Goal: Task Accomplishment & Management: Complete application form

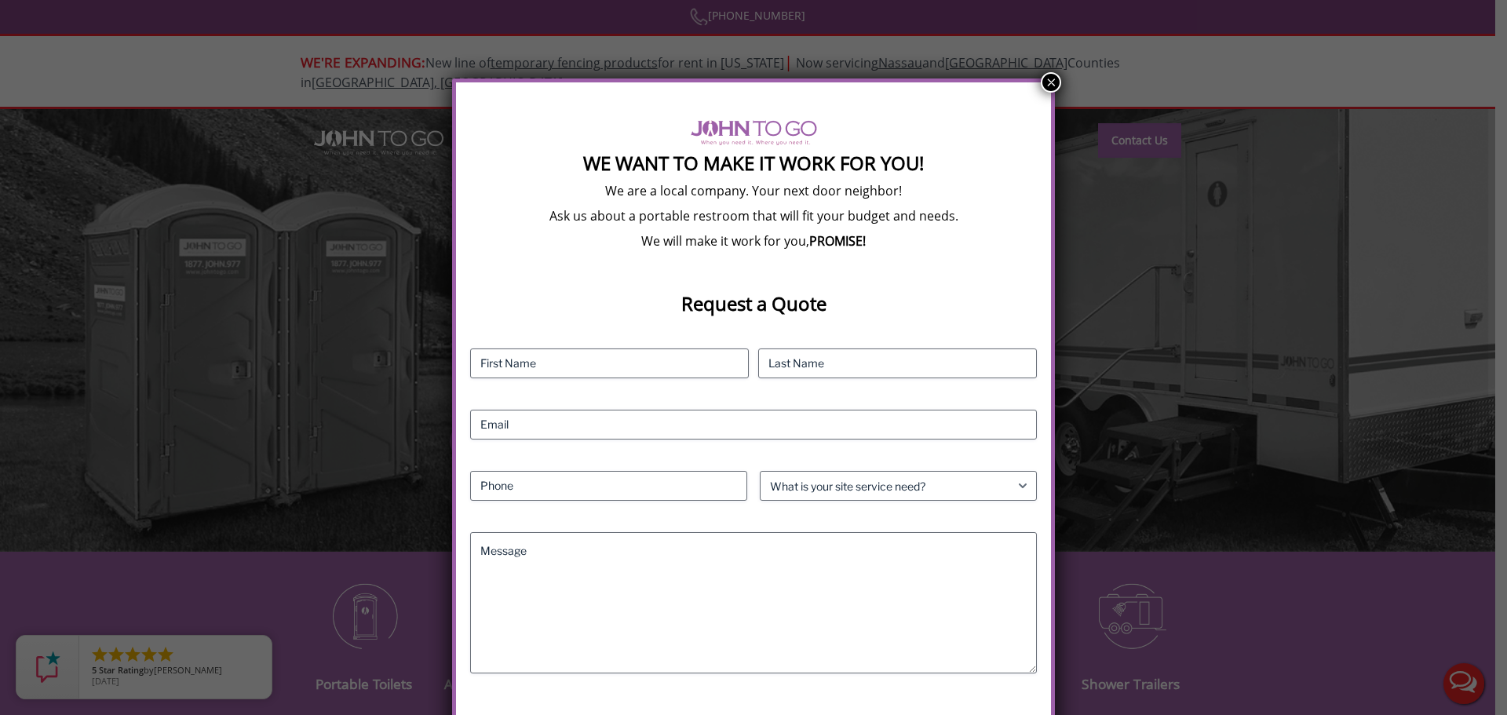
click at [1049, 84] on button "×" at bounding box center [1050, 82] width 20 height 20
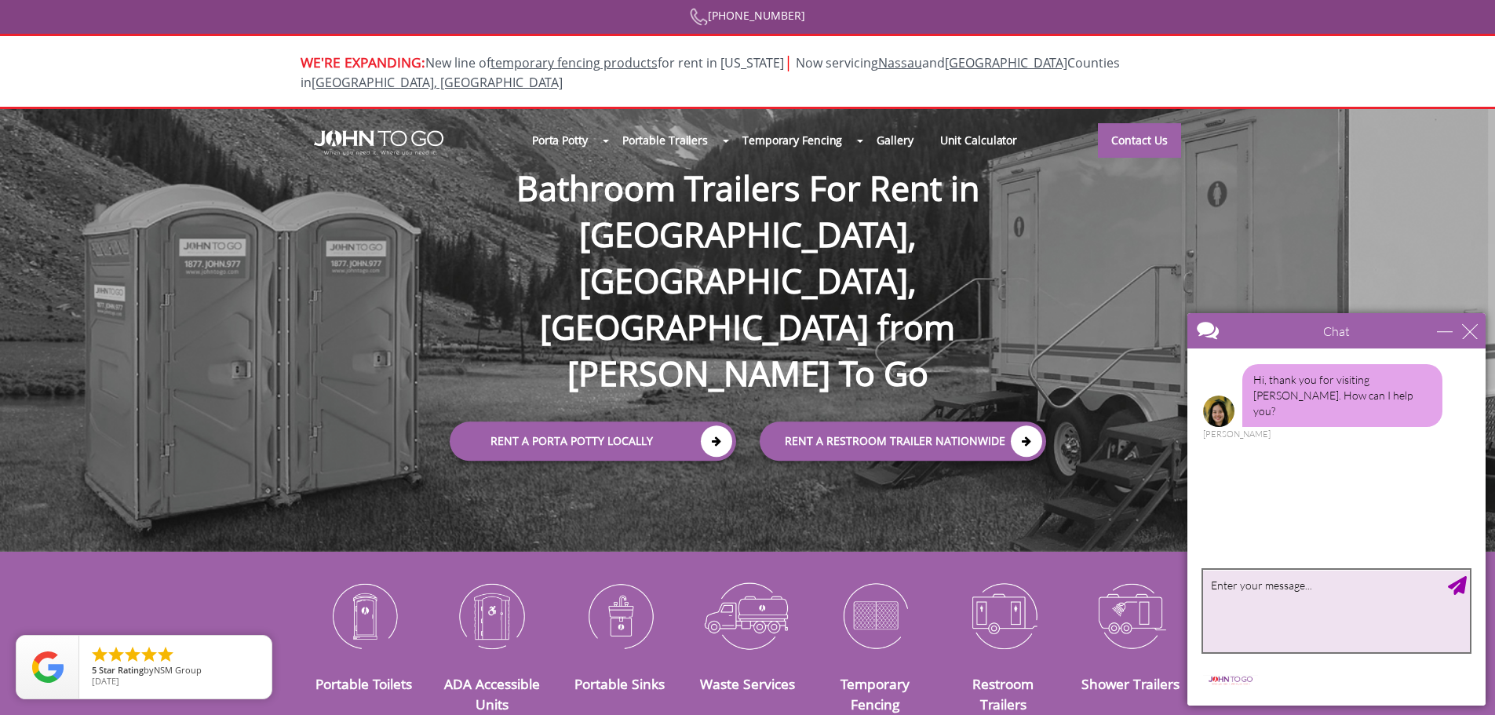
click at [1259, 593] on textarea "type your message" at bounding box center [1336, 611] width 267 height 82
type textarea "I am looking to rent two portable toilets that are ADA accessible for [DATE] in…"
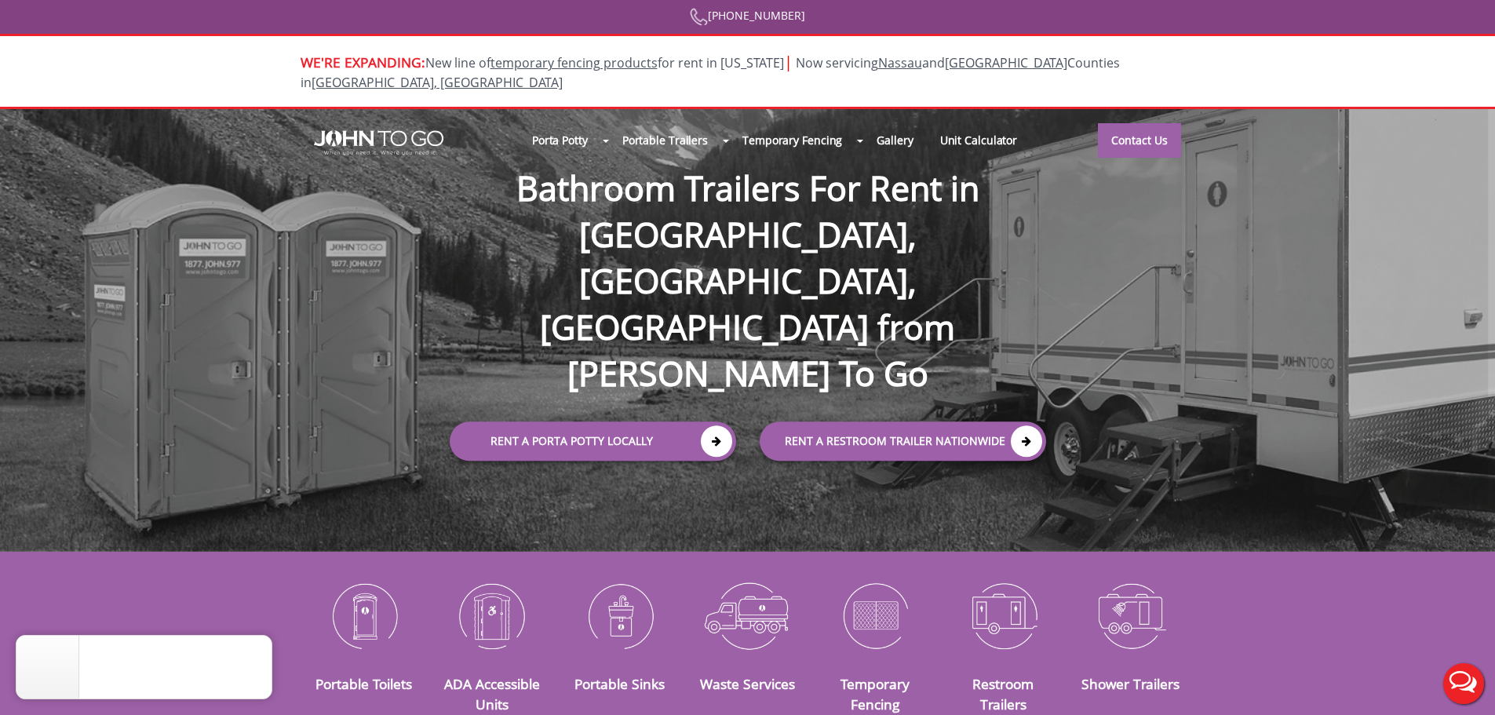
click at [1460, 683] on button "Live Chat" at bounding box center [1463, 683] width 63 height 63
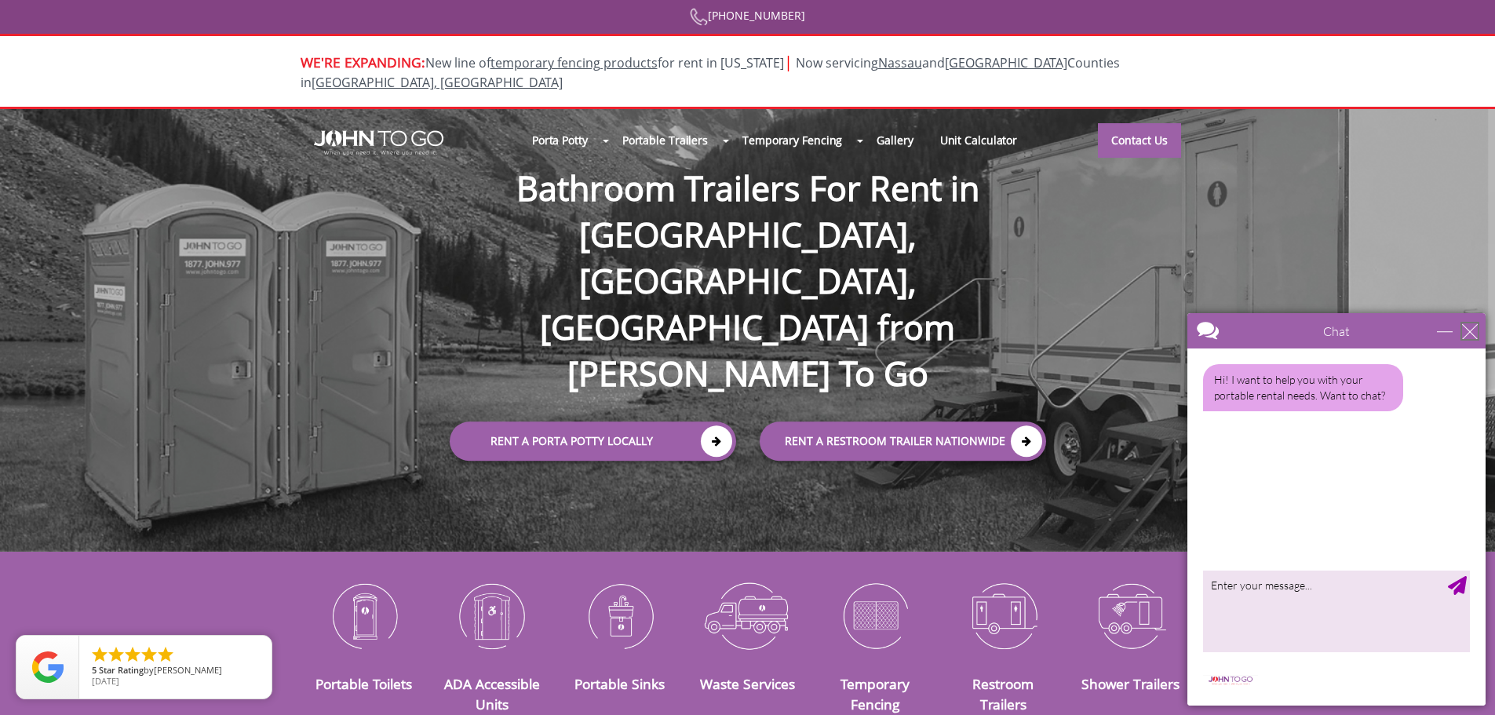
click at [1473, 330] on div "close" at bounding box center [1470, 331] width 16 height 16
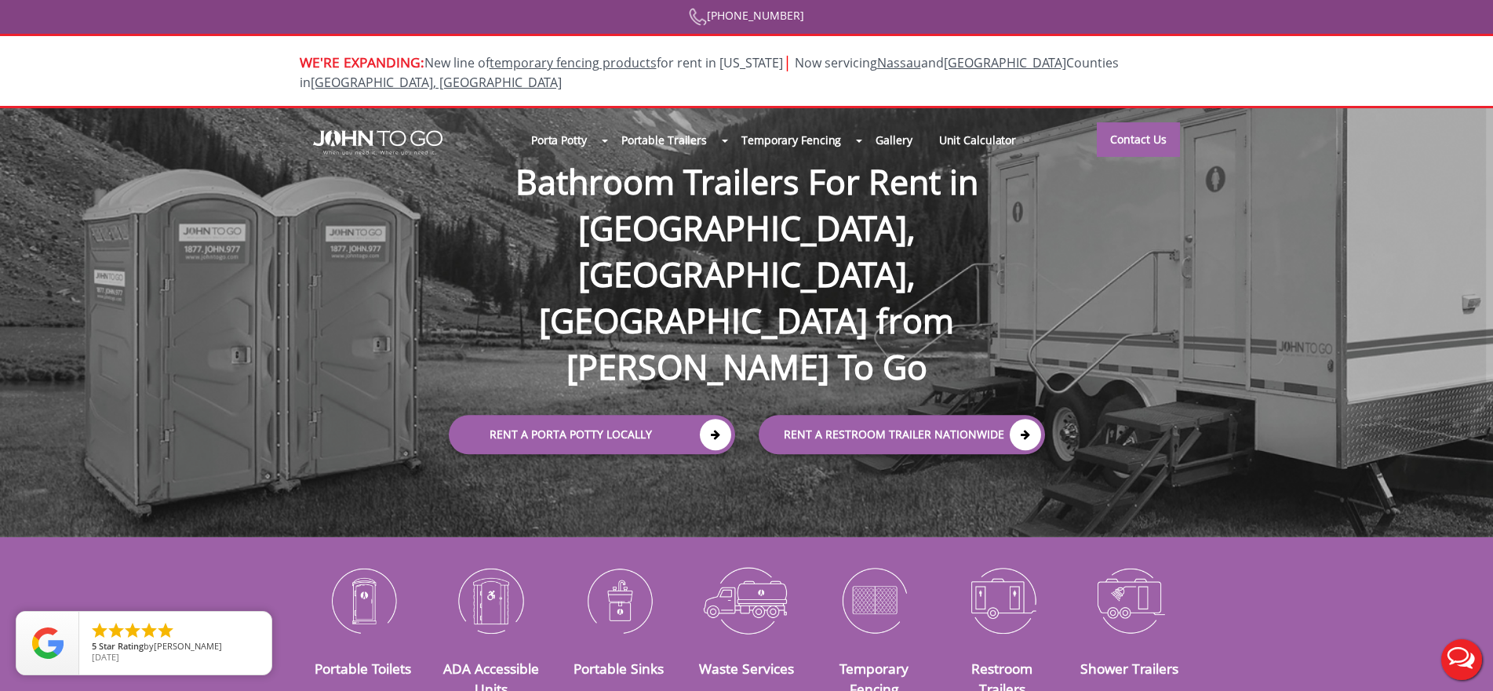
click at [1152, 115] on div at bounding box center [746, 345] width 1493 height 691
click at [1127, 122] on link "Contact Us" at bounding box center [1138, 139] width 83 height 35
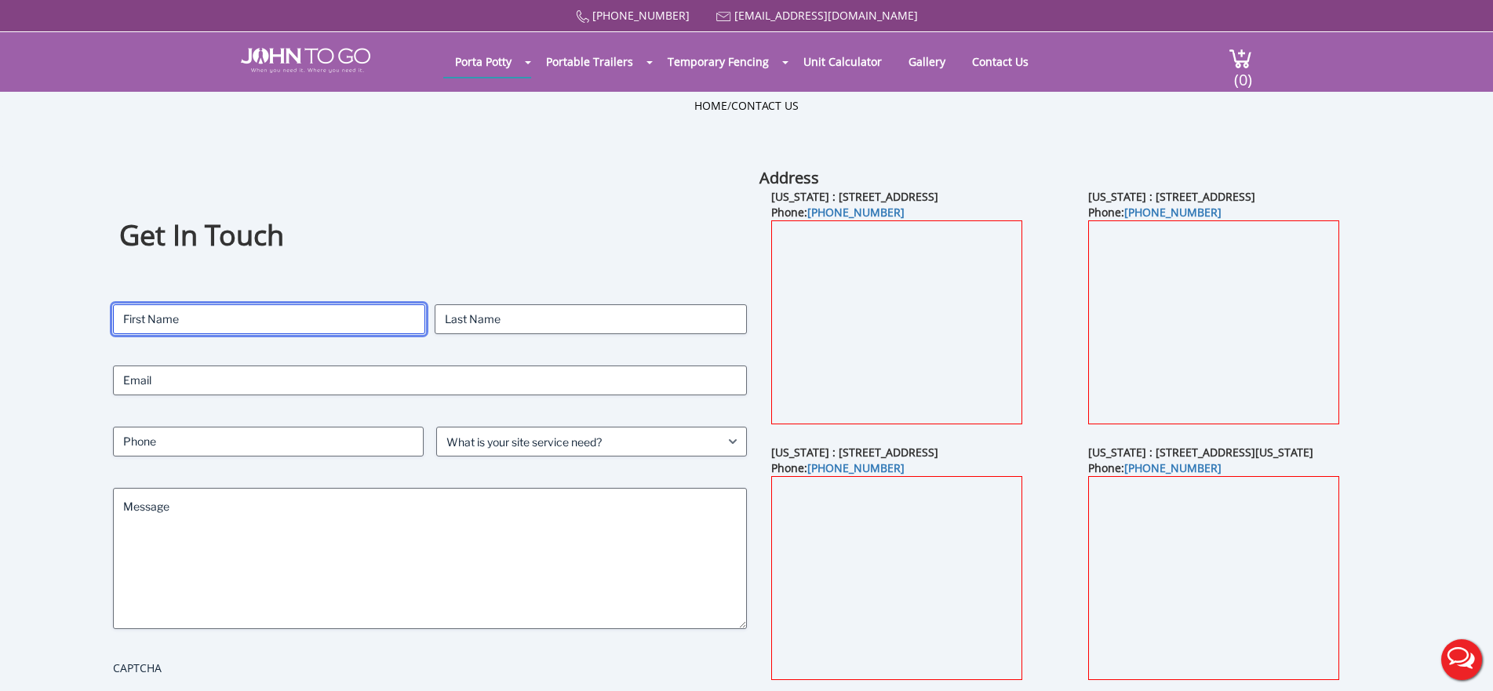
click at [184, 312] on input "First" at bounding box center [269, 319] width 312 height 30
type input "natalie"
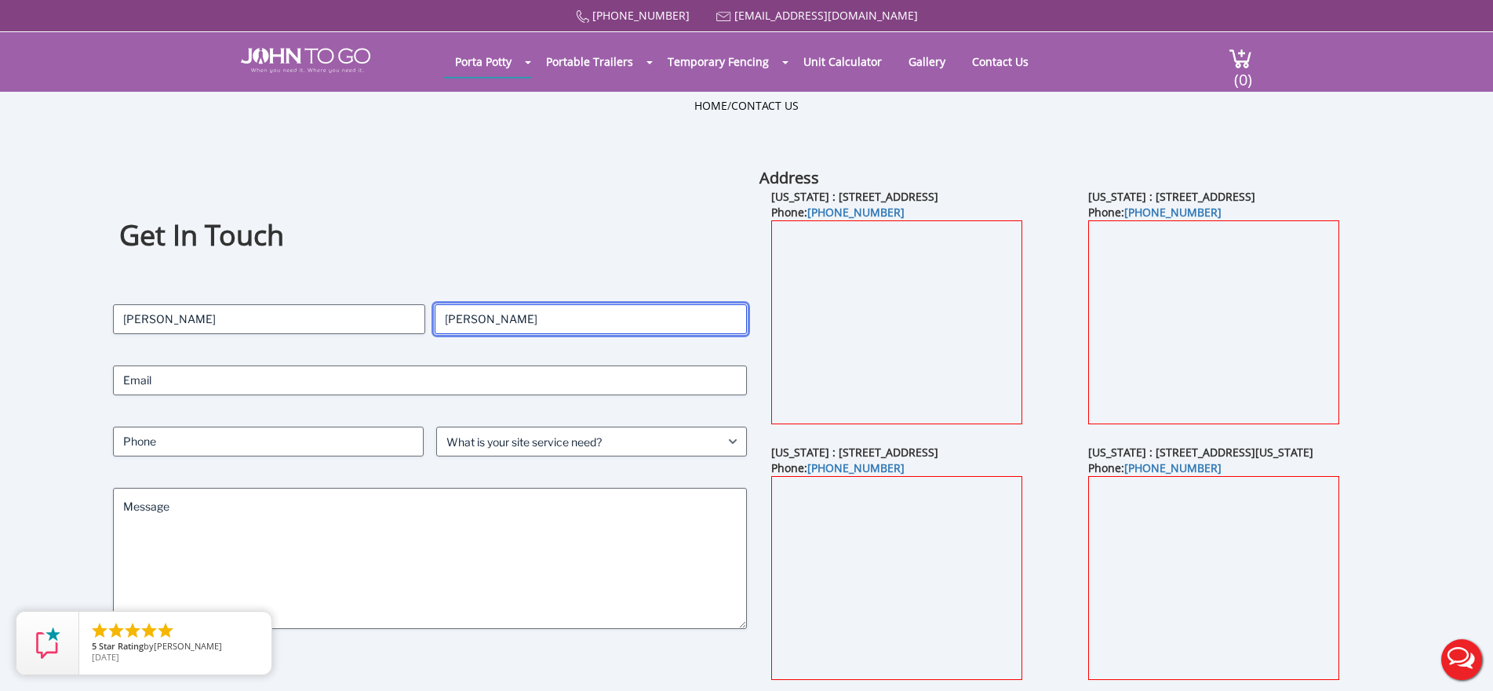
type input "brenner"
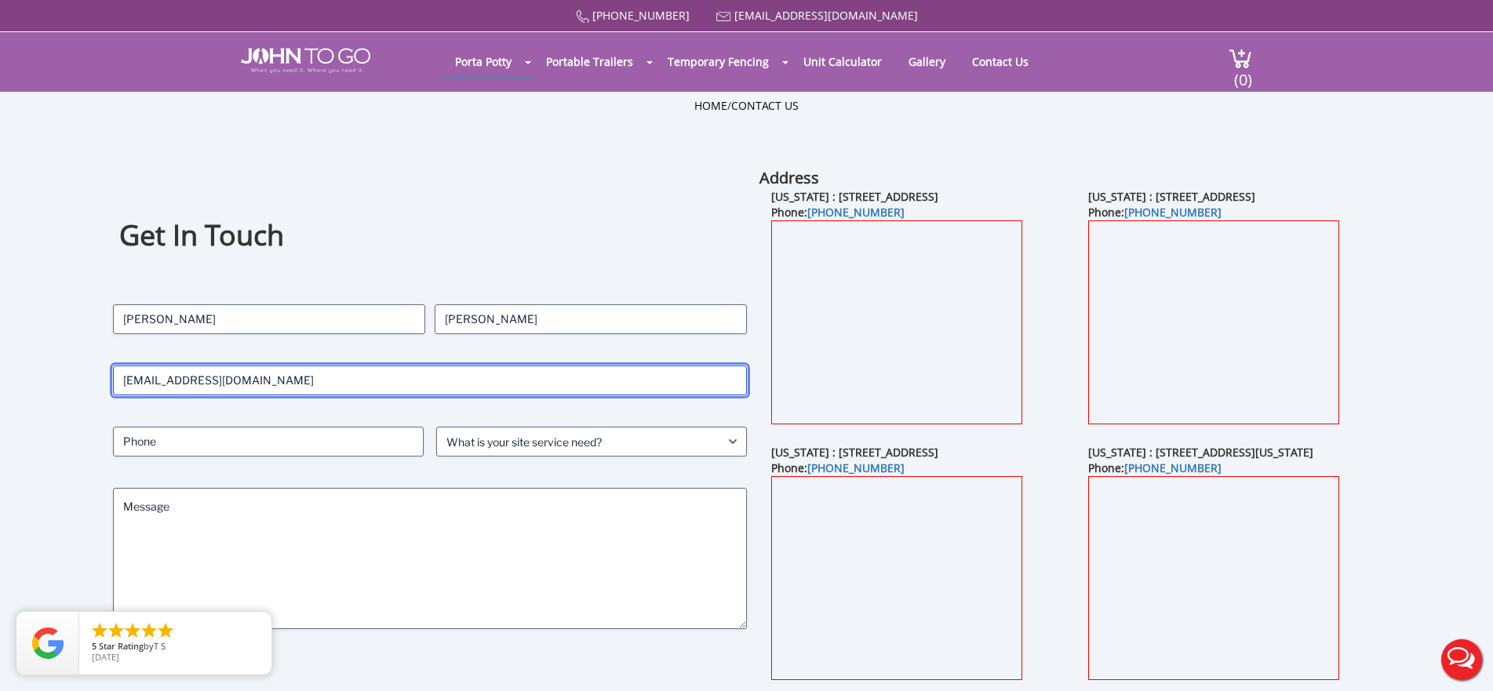
type input "natalieb@lifetown.com"
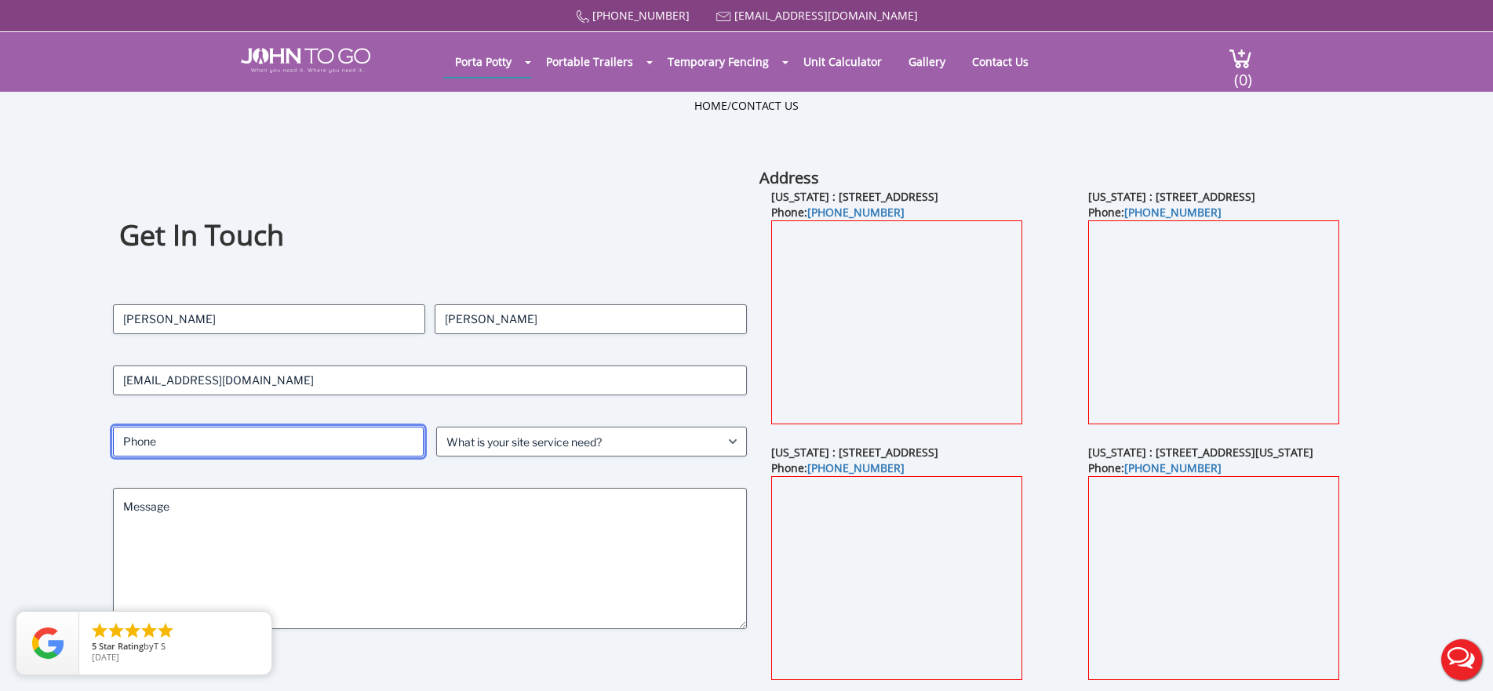
type input "8"
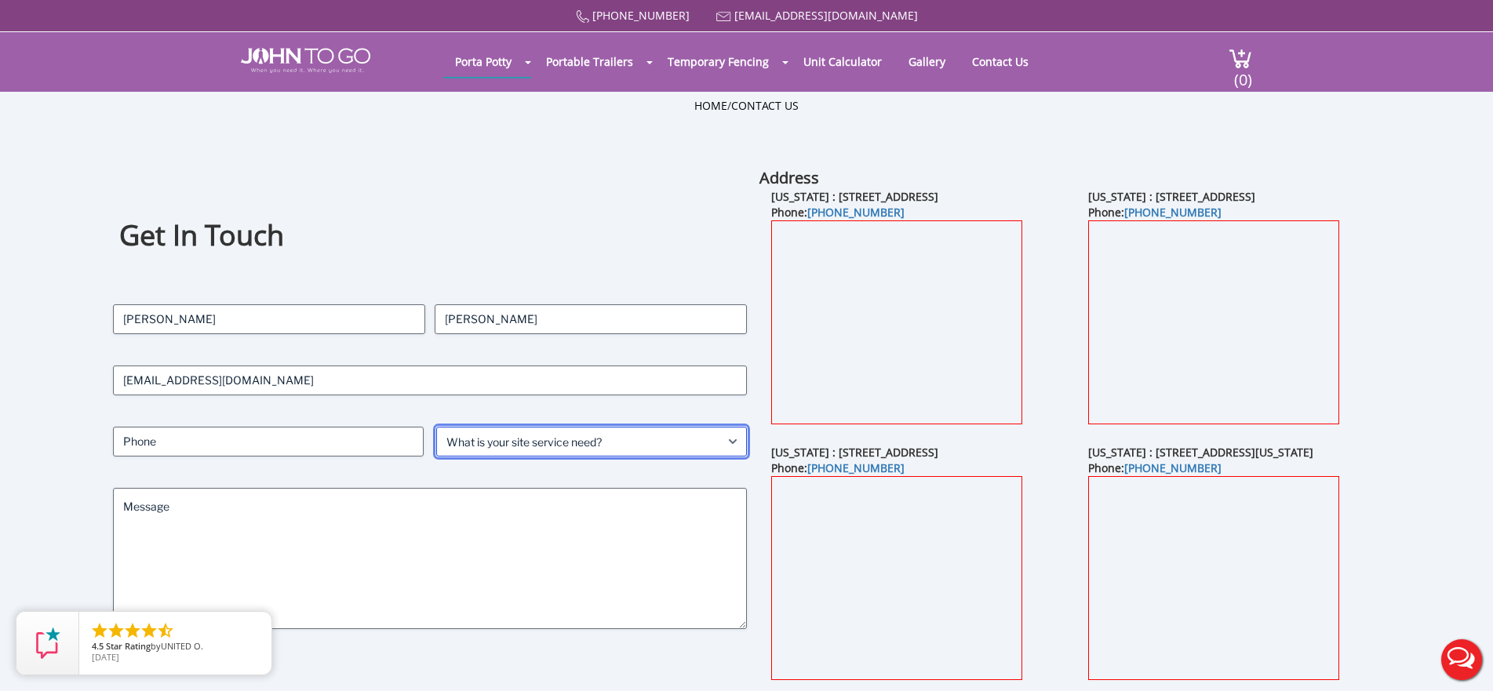
click at [561, 432] on select "What is your site service need? Consumer Construction - Commercial Construction…" at bounding box center [591, 442] width 311 height 30
select select "Event"
click at [436, 427] on select "What is your site service need? Consumer Construction - Commercial Construction…" at bounding box center [591, 442] width 311 height 30
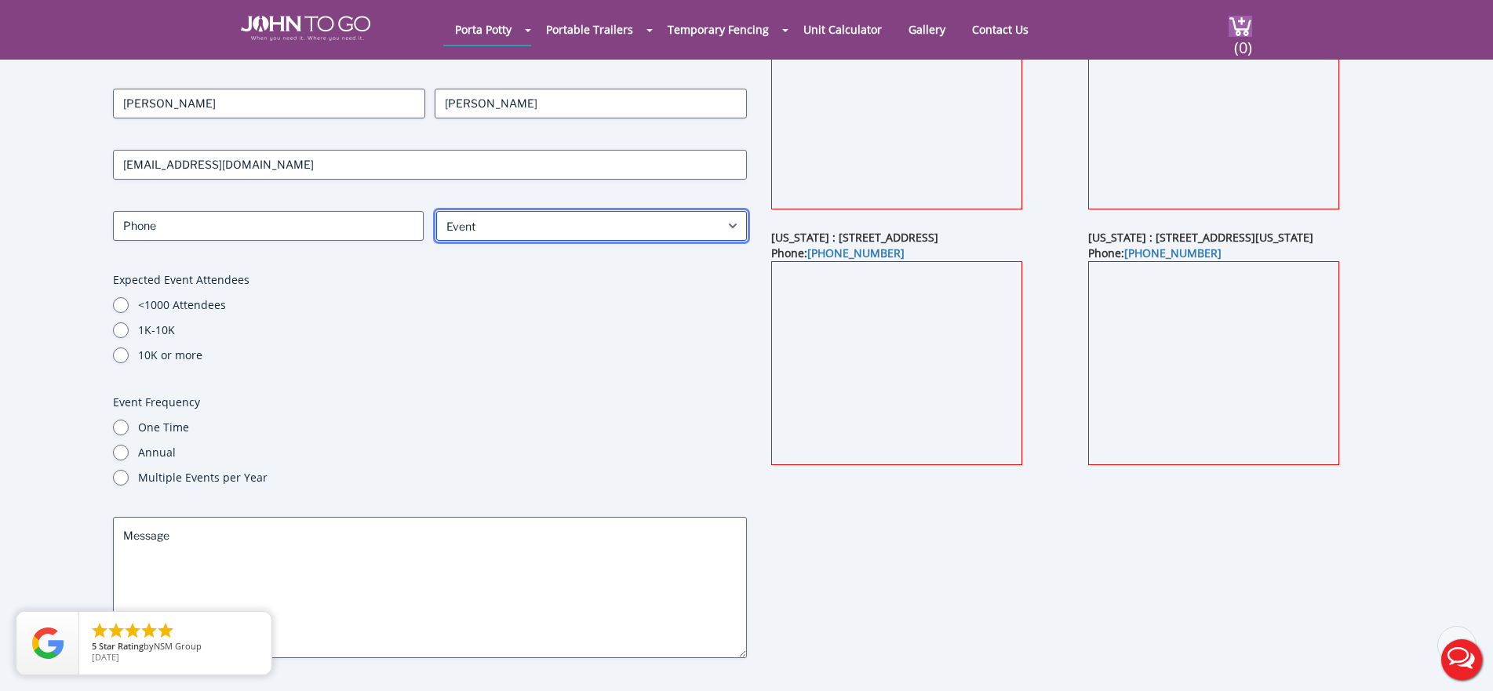
scroll to position [157, 0]
click at [121, 334] on input "1K-10K" at bounding box center [121, 330] width 16 height 16
radio input "true"
click at [119, 306] on input "<1000 Attendees" at bounding box center [121, 305] width 16 height 16
radio input "true"
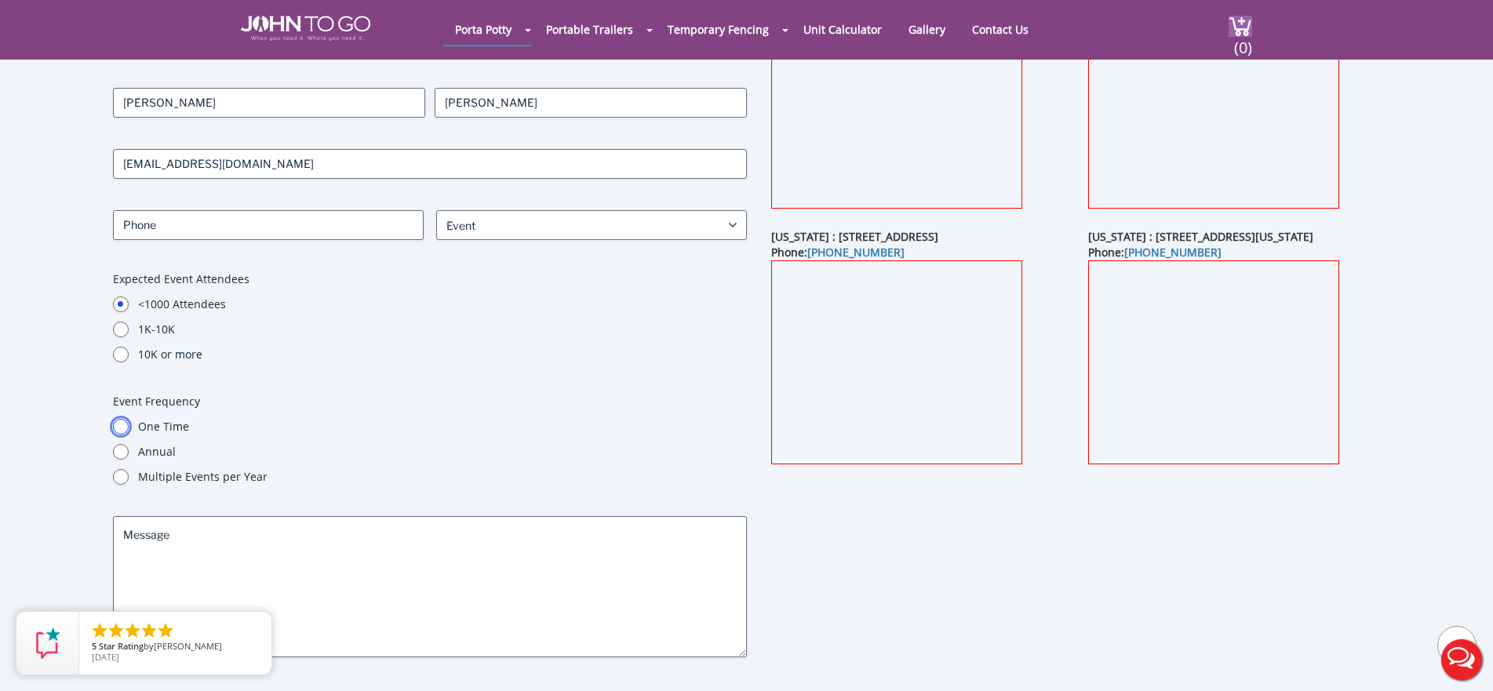
click at [118, 425] on input "One Time" at bounding box center [121, 427] width 16 height 16
radio input "true"
click at [114, 458] on div "Annual" at bounding box center [430, 452] width 634 height 16
click at [124, 448] on input "Annual" at bounding box center [121, 452] width 16 height 16
radio input "true"
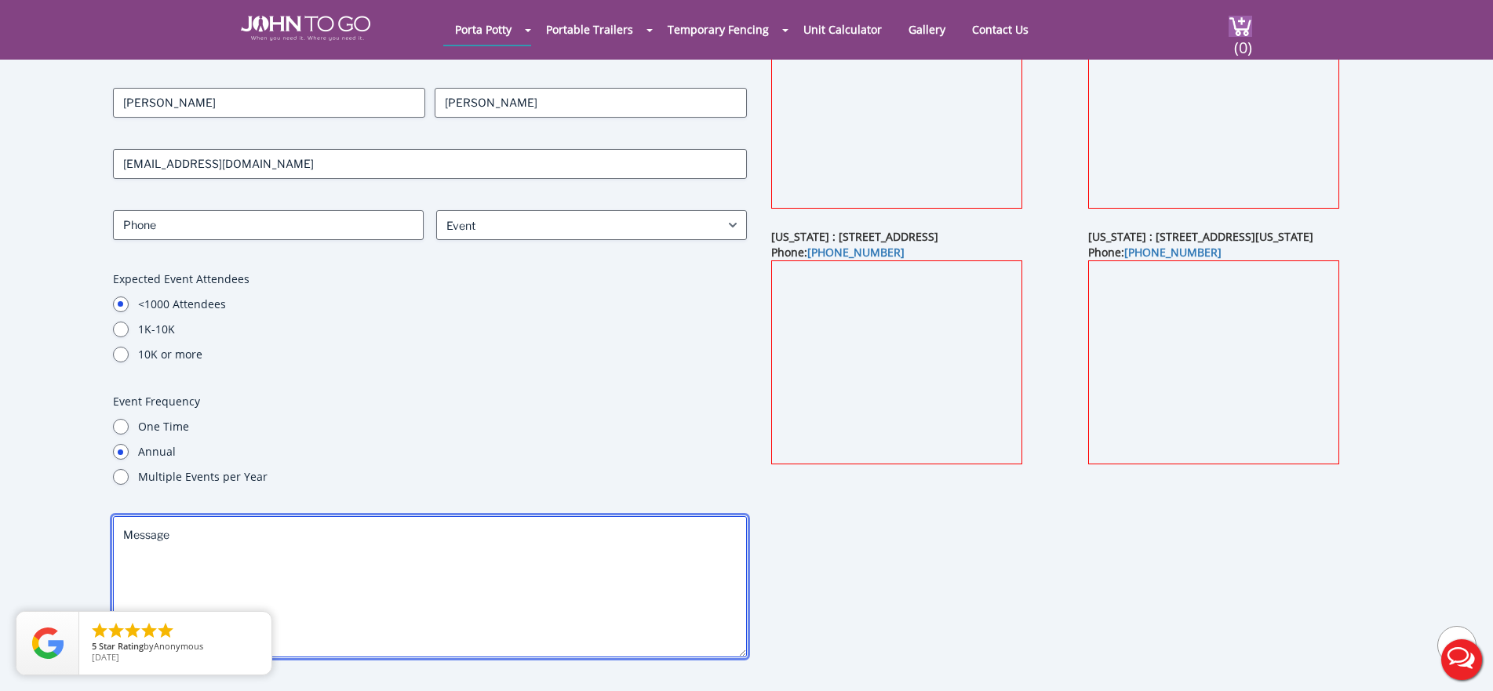
click at [178, 545] on textarea "Message" at bounding box center [430, 586] width 634 height 141
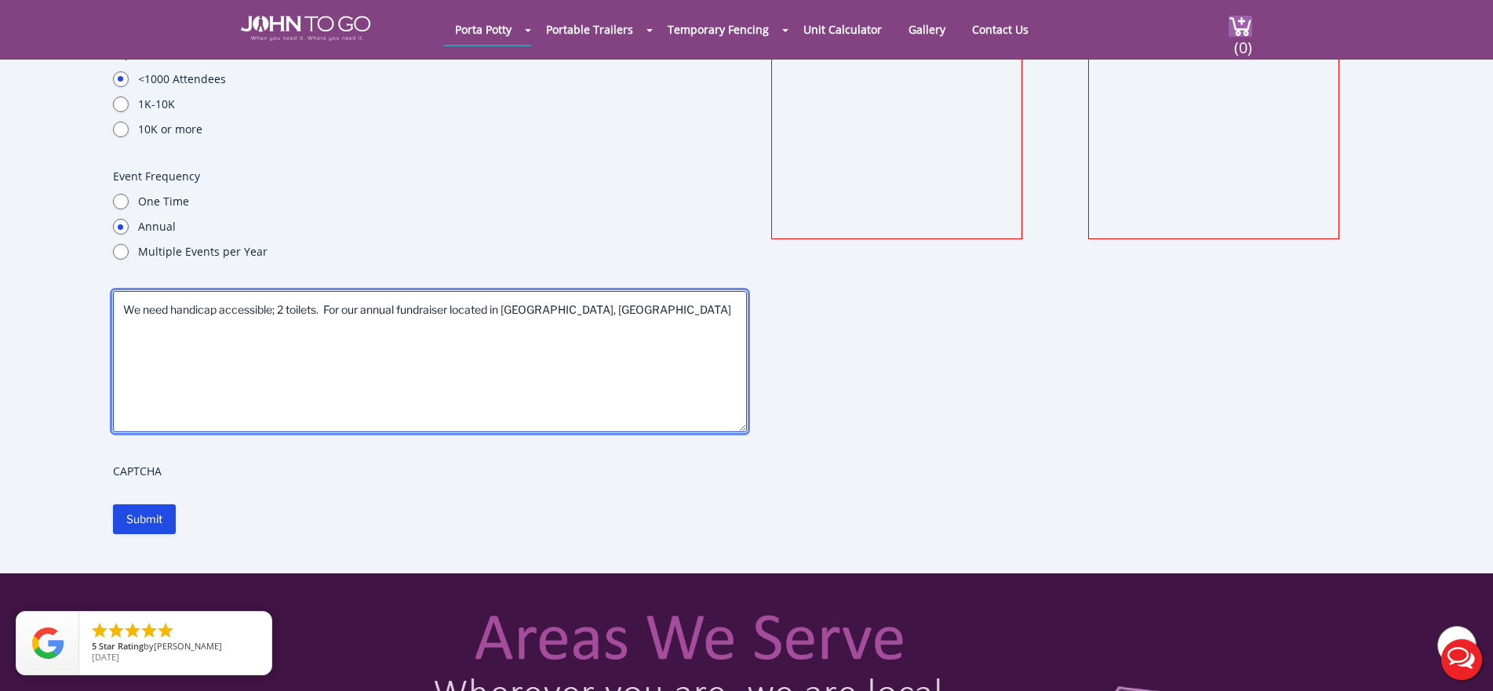
scroll to position [471, 0]
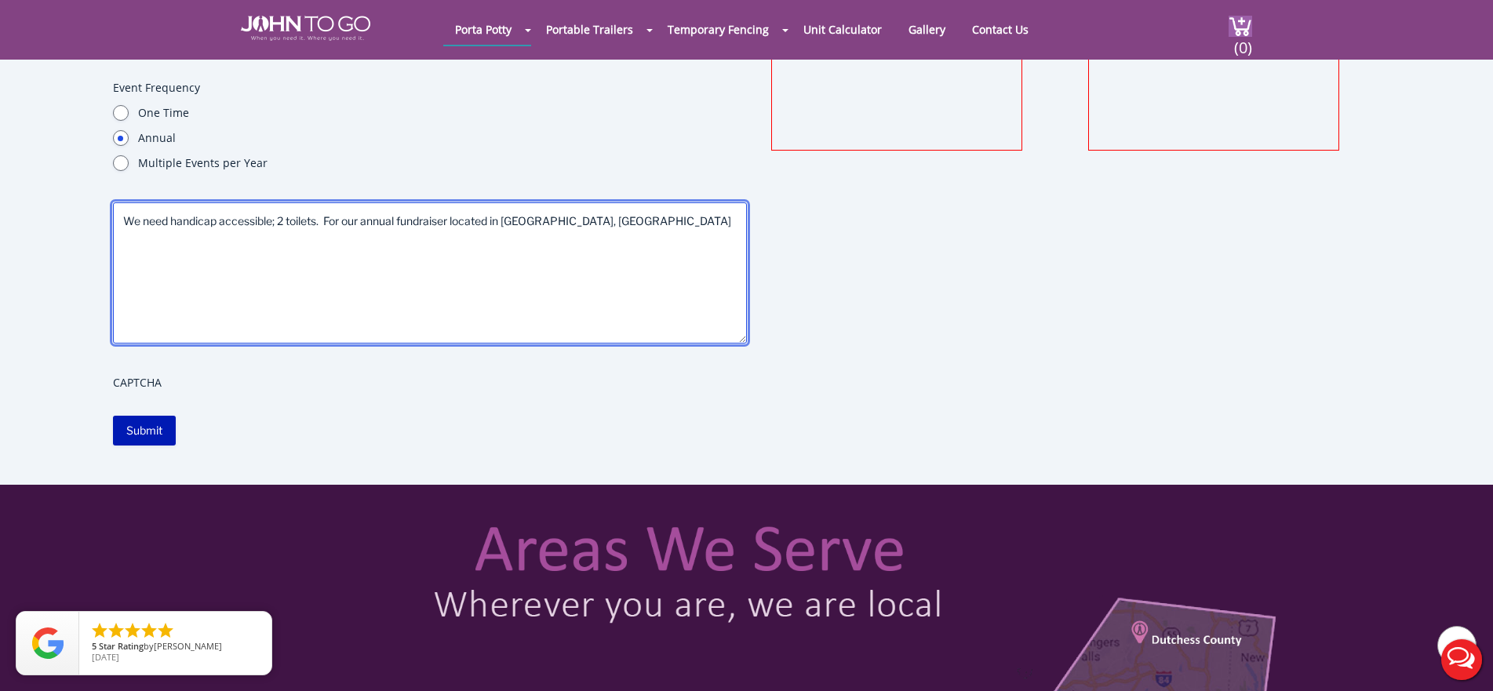
type textarea "We need handicap accessible; 2 toilets. For our annual fundraiser located in Li…"
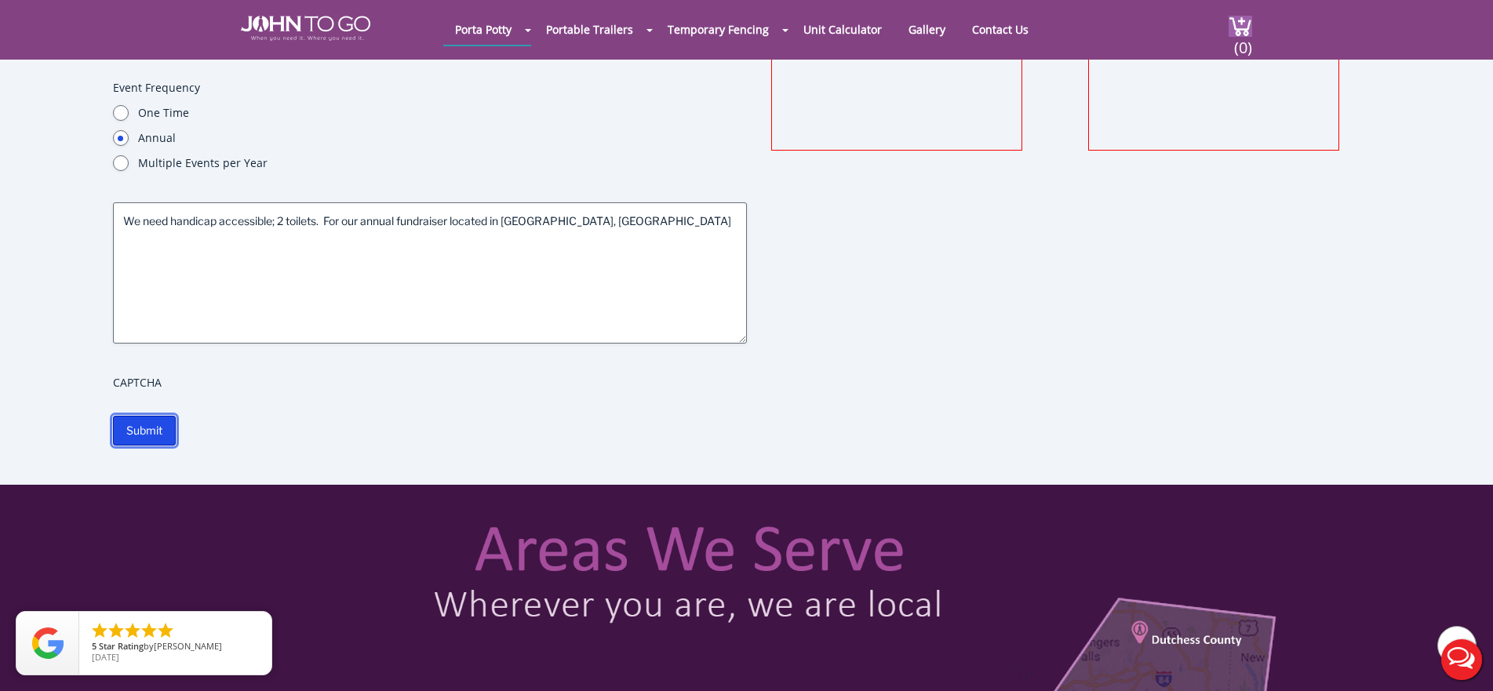
click at [158, 428] on input "Submit" at bounding box center [144, 431] width 63 height 30
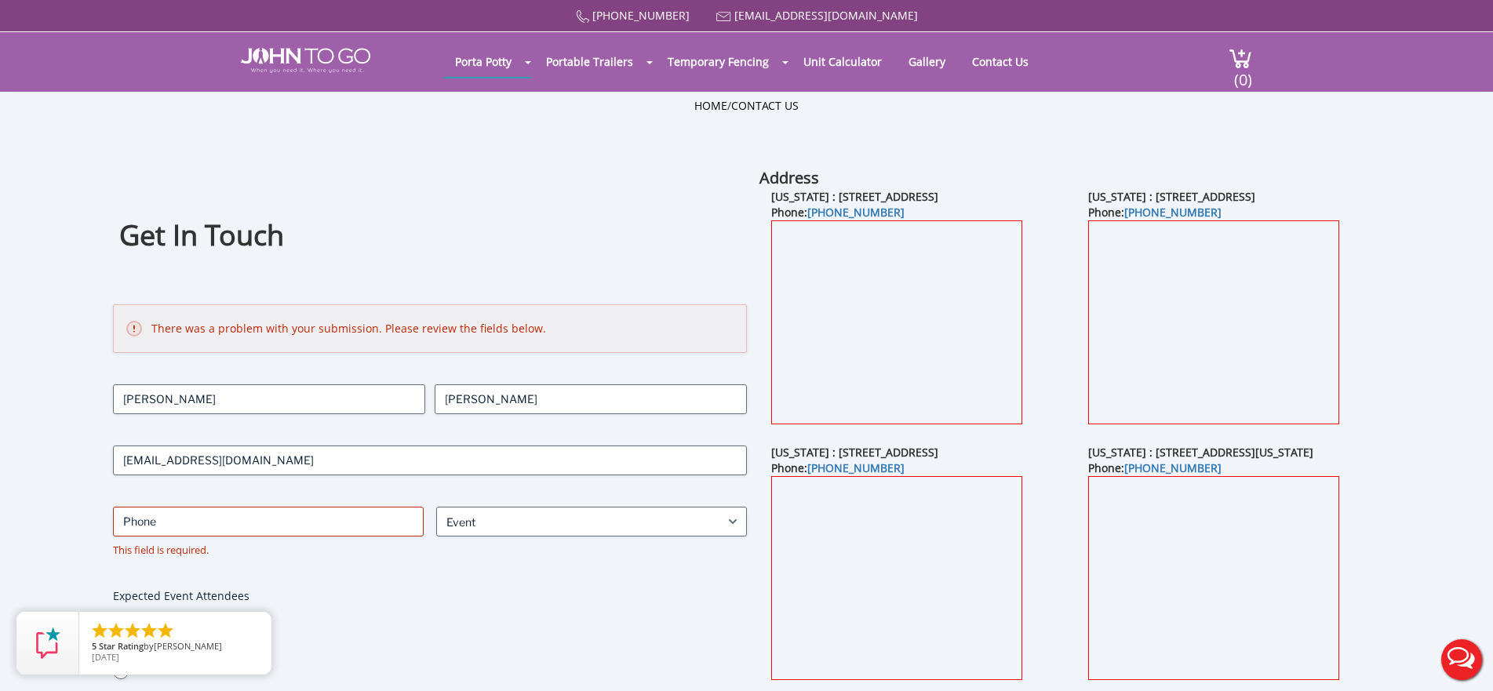
click at [1474, 665] on button "Live Chat" at bounding box center [1461, 660] width 63 height 63
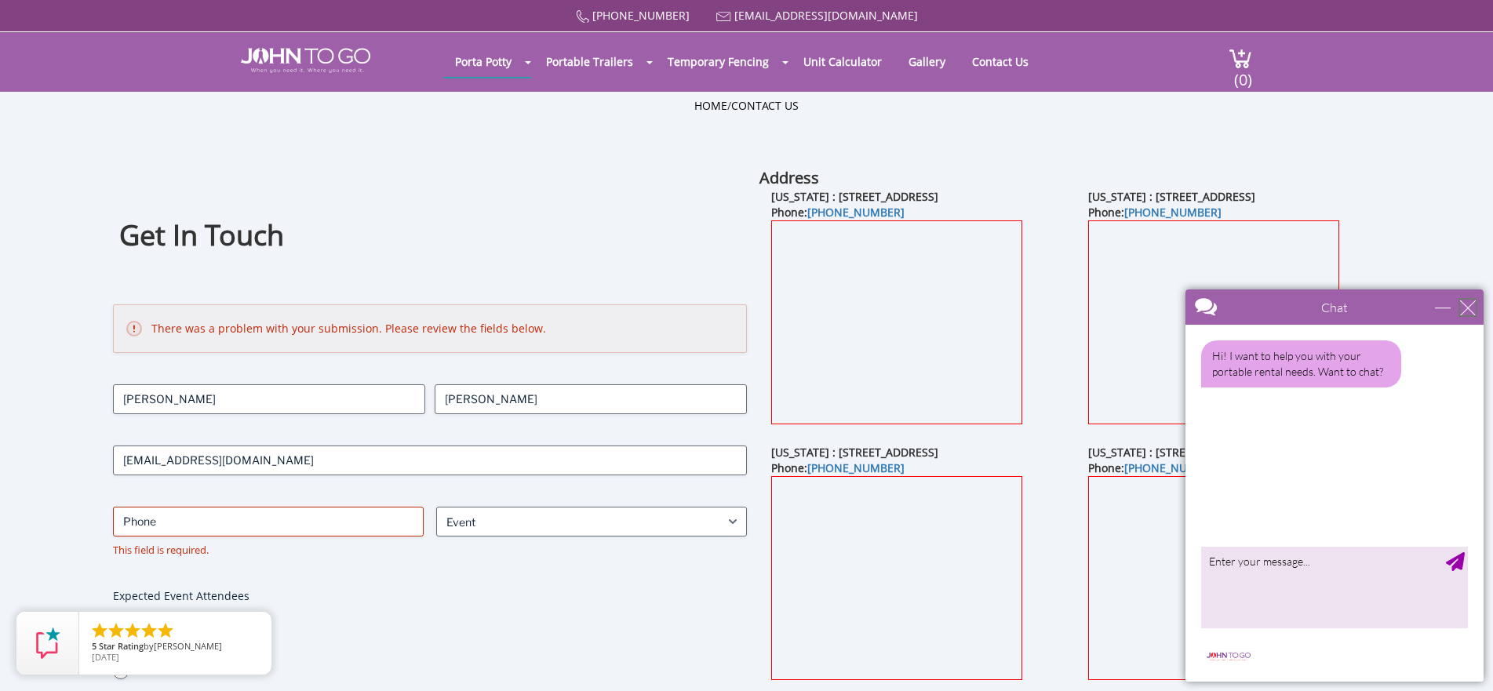
click at [1466, 310] on div "close" at bounding box center [1468, 308] width 16 height 16
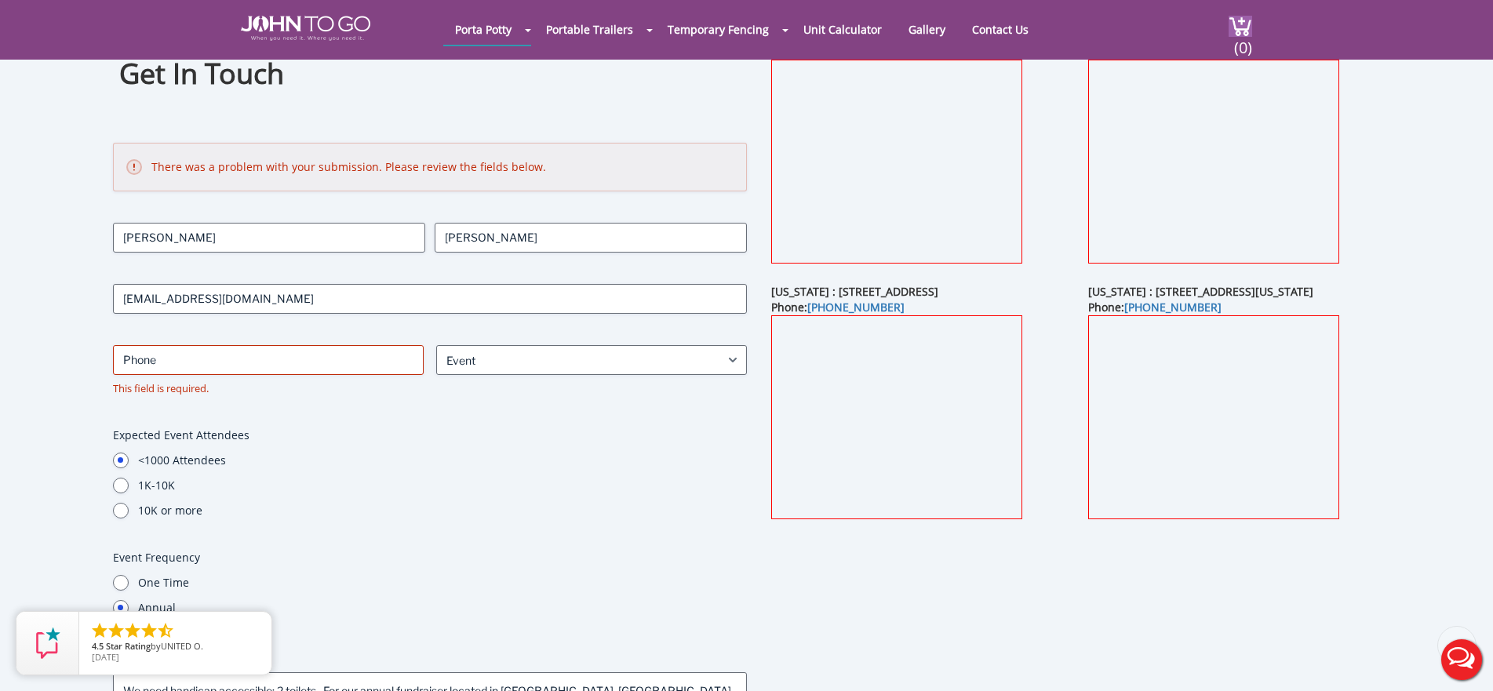
scroll to position [157, 0]
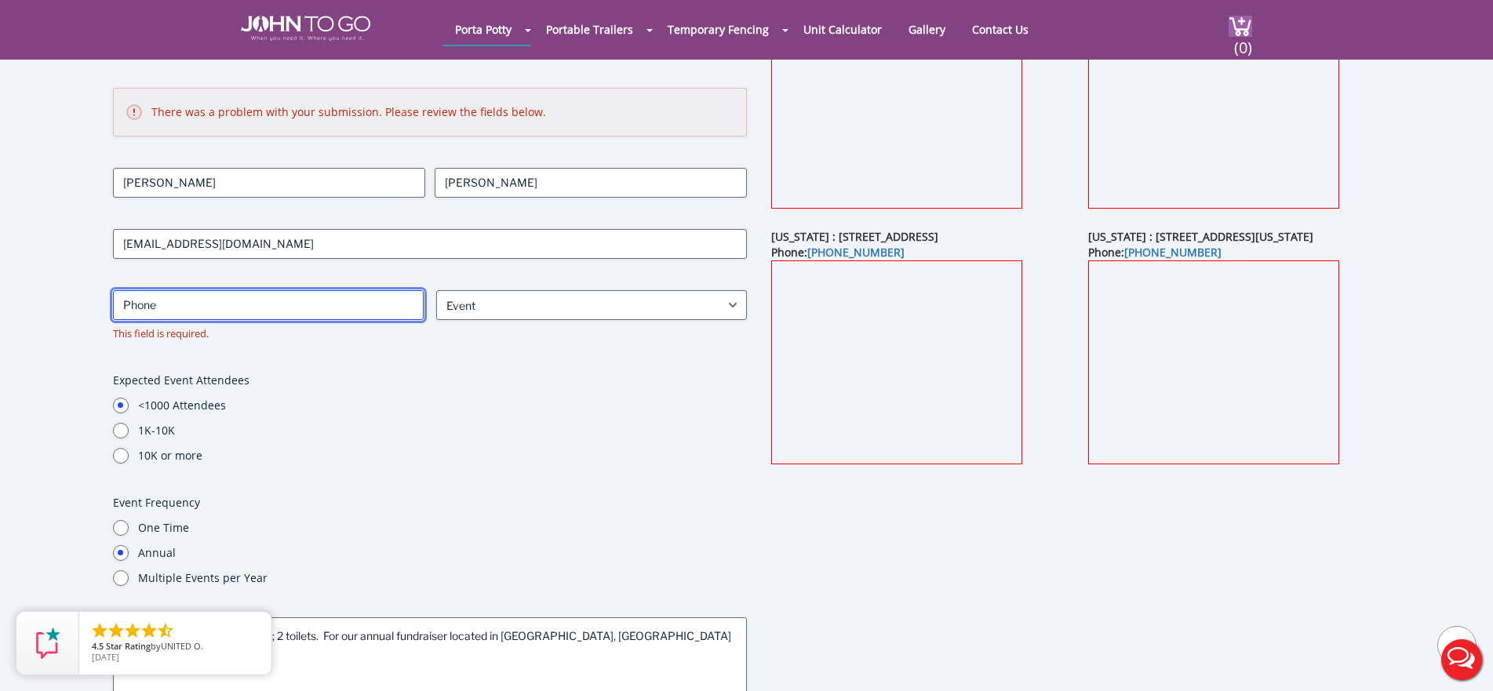
click at [243, 308] on input "Phone (Required)" at bounding box center [268, 305] width 311 height 30
type input "8473379532"
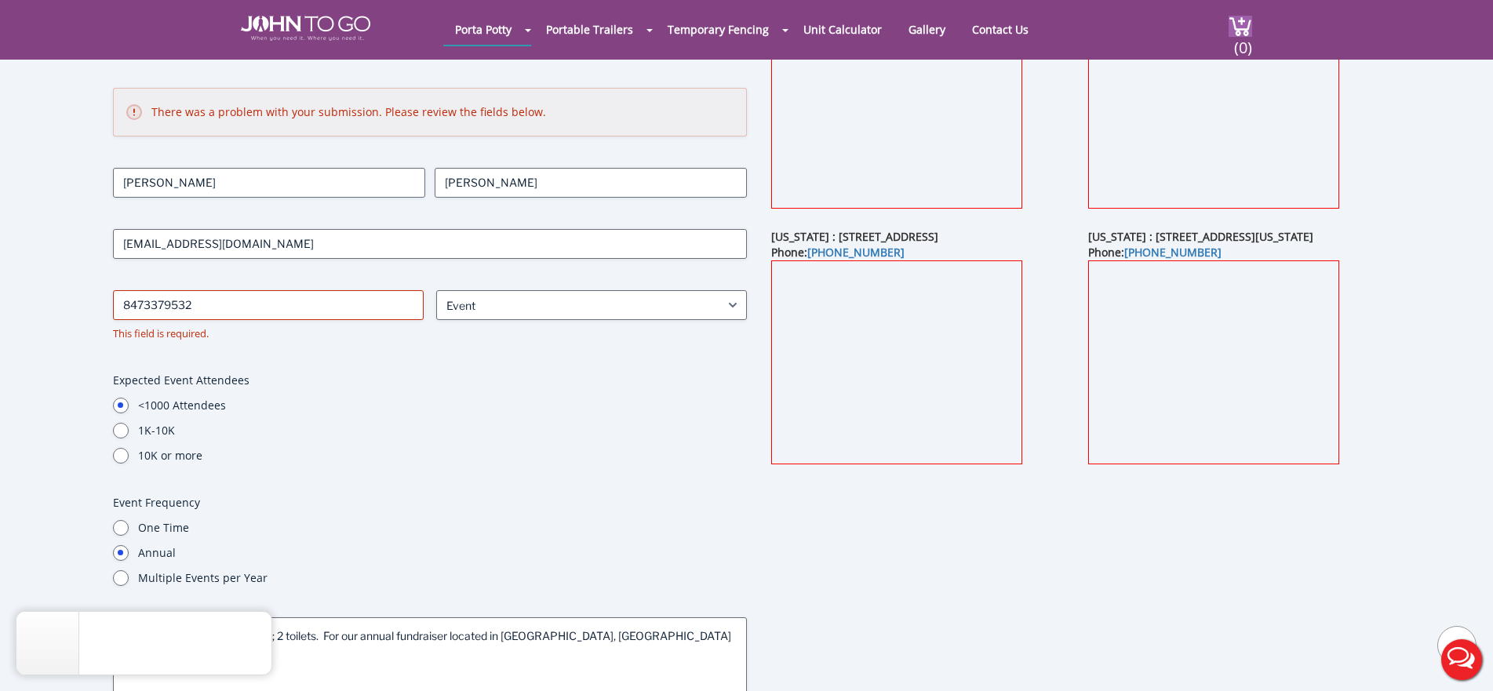
drag, startPoint x: 471, startPoint y: 419, endPoint x: 463, endPoint y: 420, distance: 7.9
click at [470, 419] on div "<1000 Attendees 1K-10K 10K or more" at bounding box center [430, 431] width 634 height 66
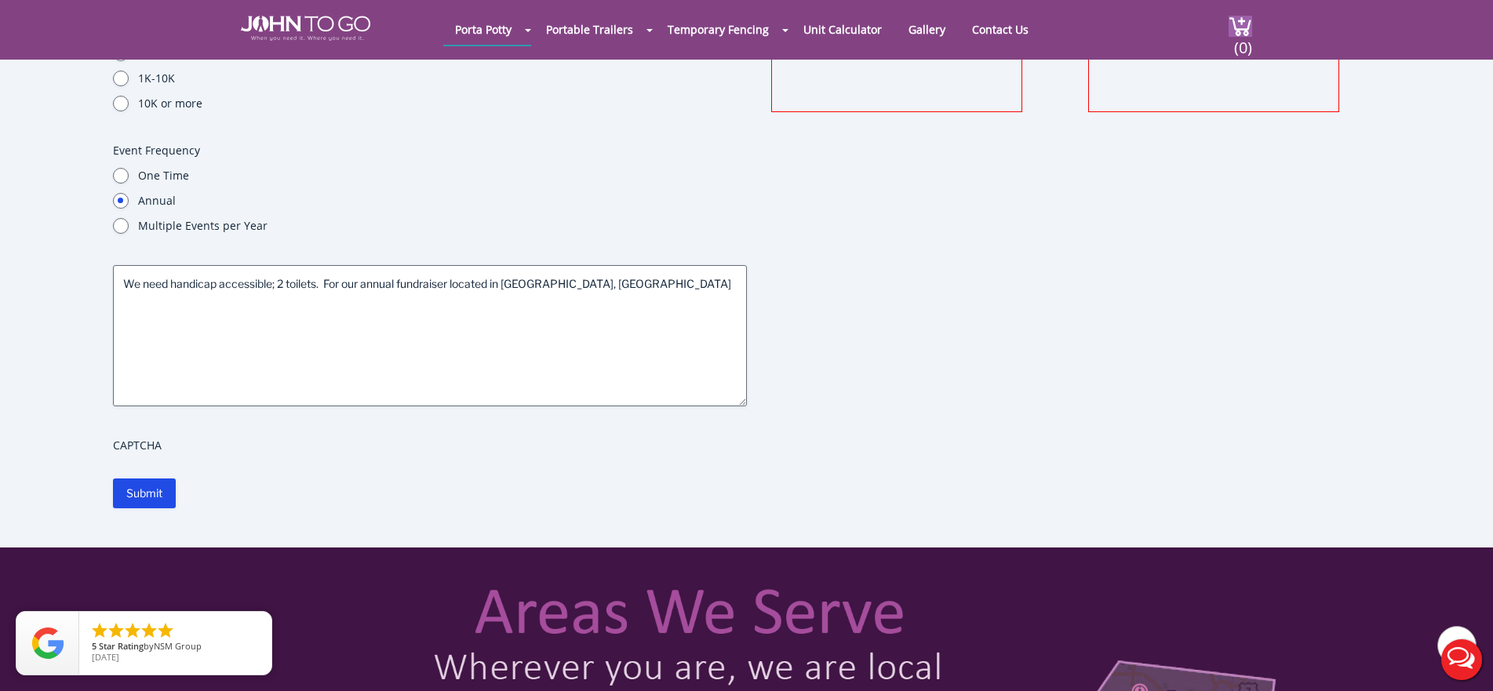
scroll to position [628, 0]
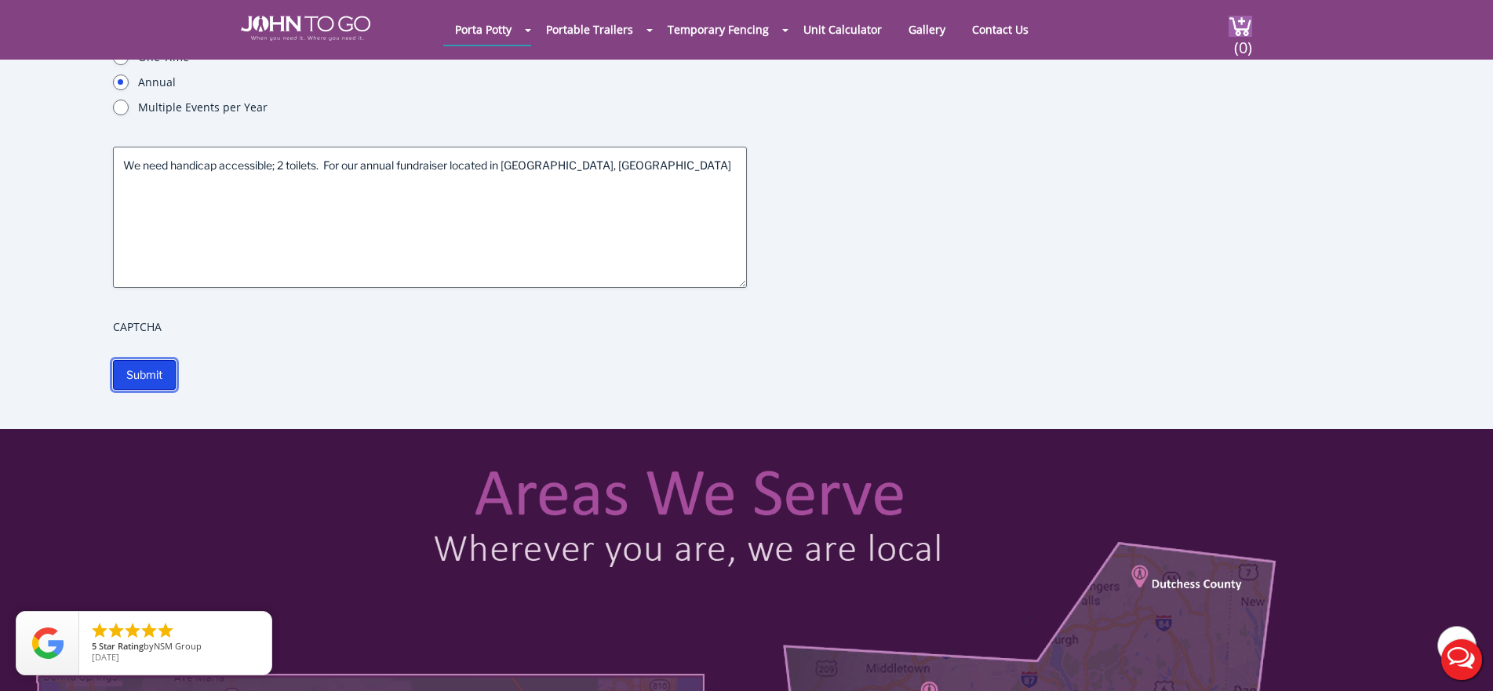
click at [133, 368] on input "Submit" at bounding box center [144, 375] width 63 height 30
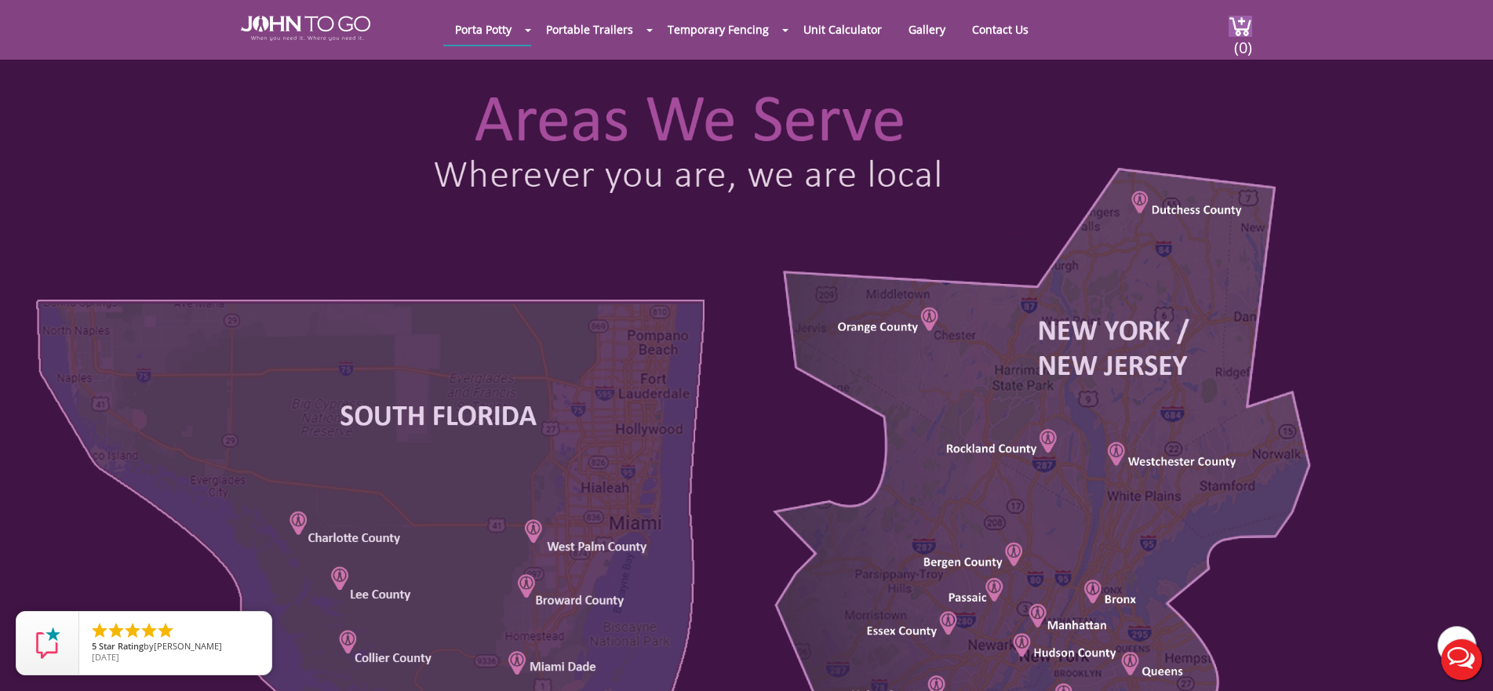
scroll to position [1021, 0]
